Goal: Task Accomplishment & Management: Use online tool/utility

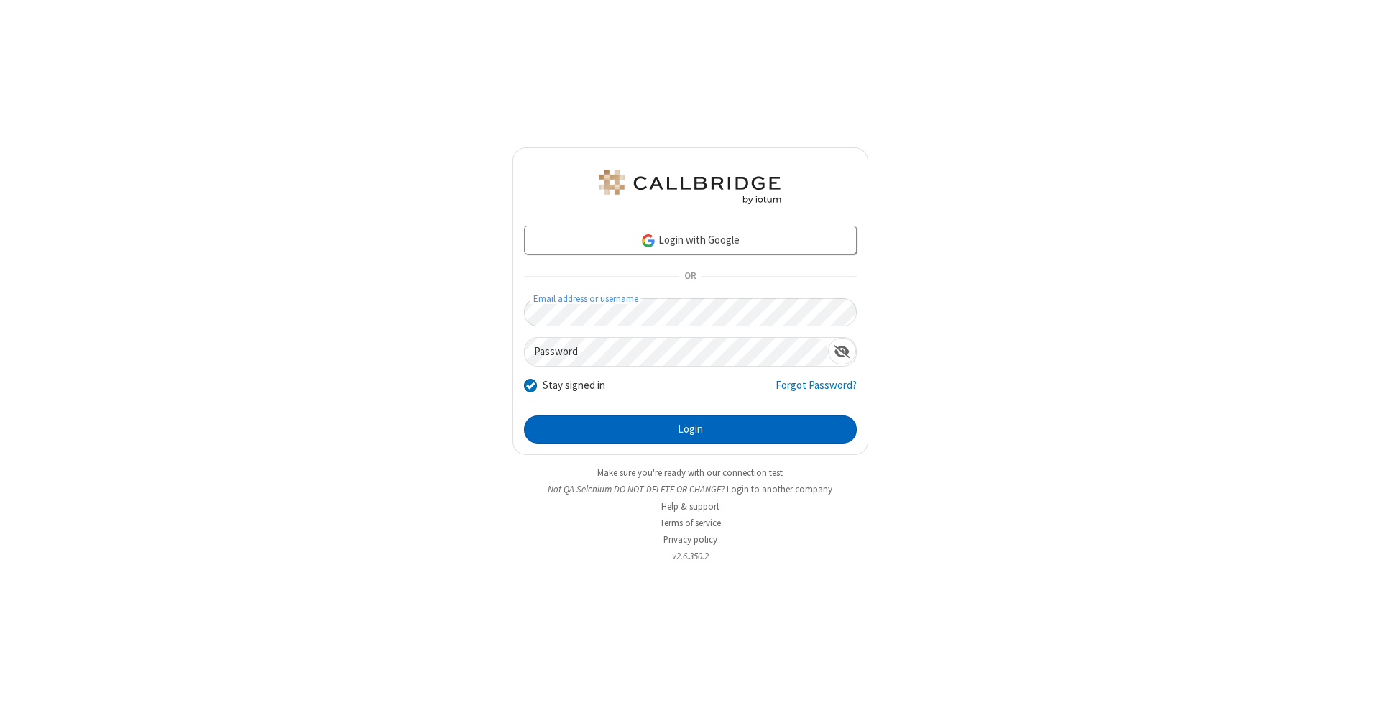
click at [690, 430] on button "Login" at bounding box center [690, 430] width 333 height 29
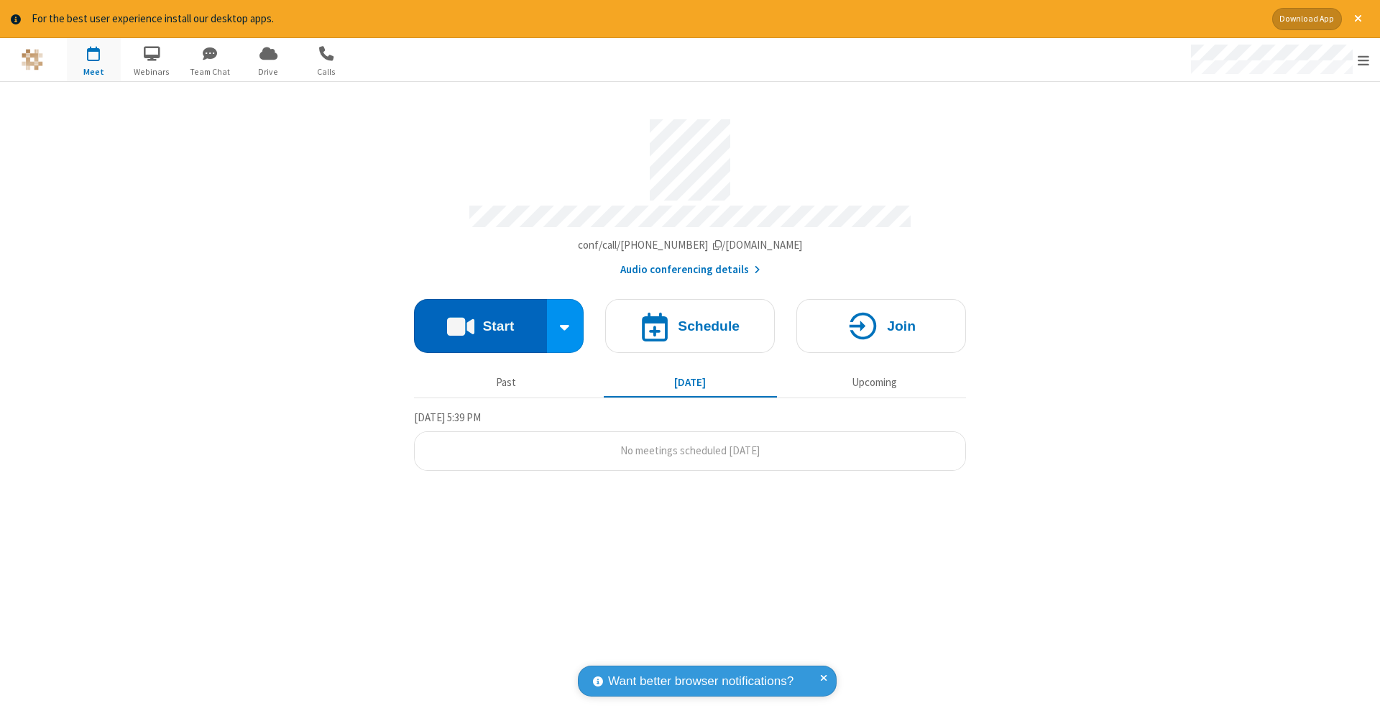
click at [480, 319] on button "Start" at bounding box center [480, 326] width 133 height 54
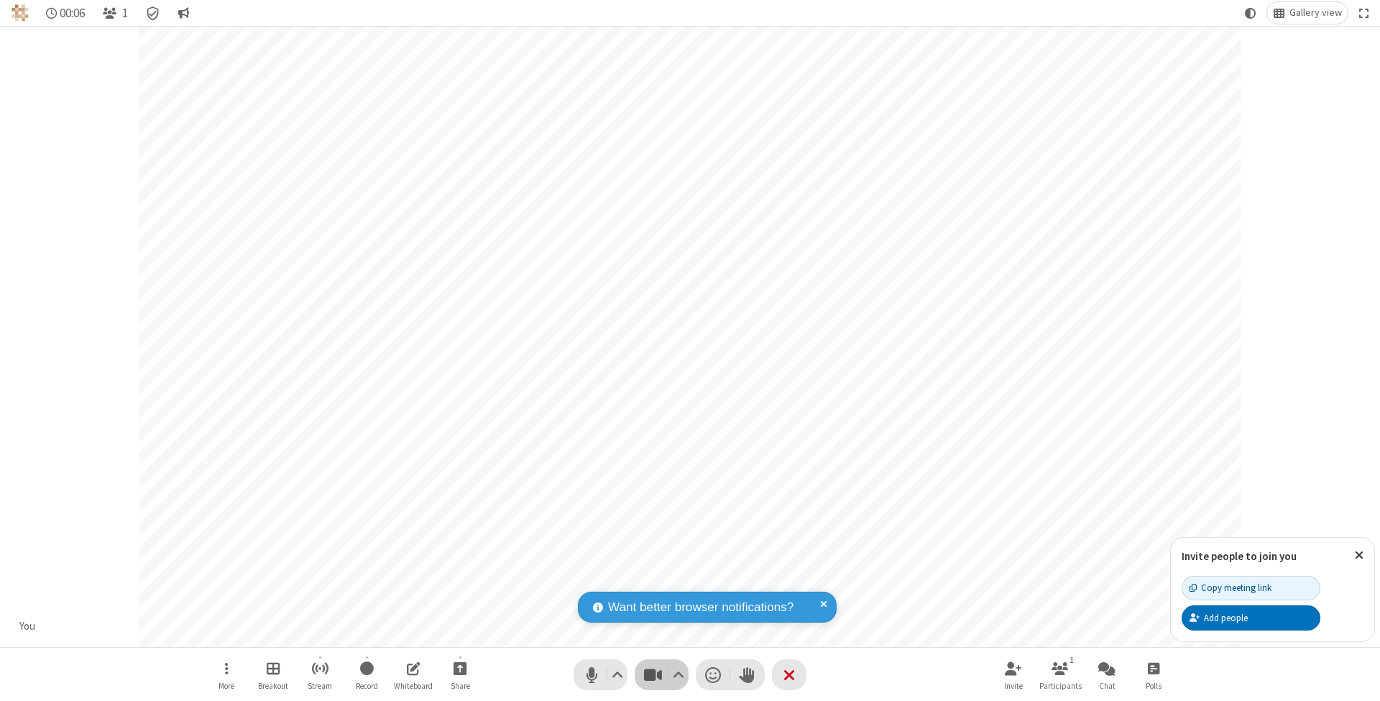
click at [653, 674] on span "Stop video (⌘+Shift+V)" at bounding box center [653, 674] width 22 height 21
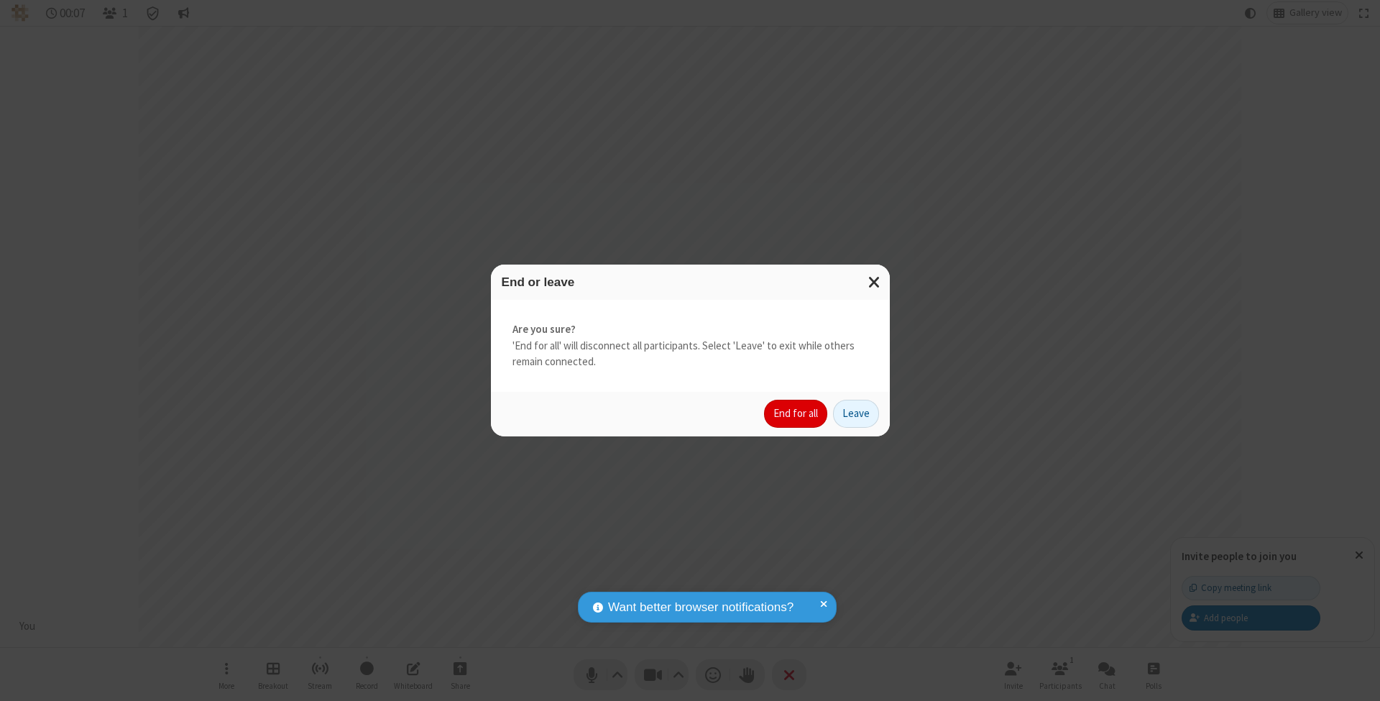
click at [797, 413] on button "End for all" at bounding box center [795, 414] width 63 height 29
